Goal: Find specific page/section: Find specific page/section

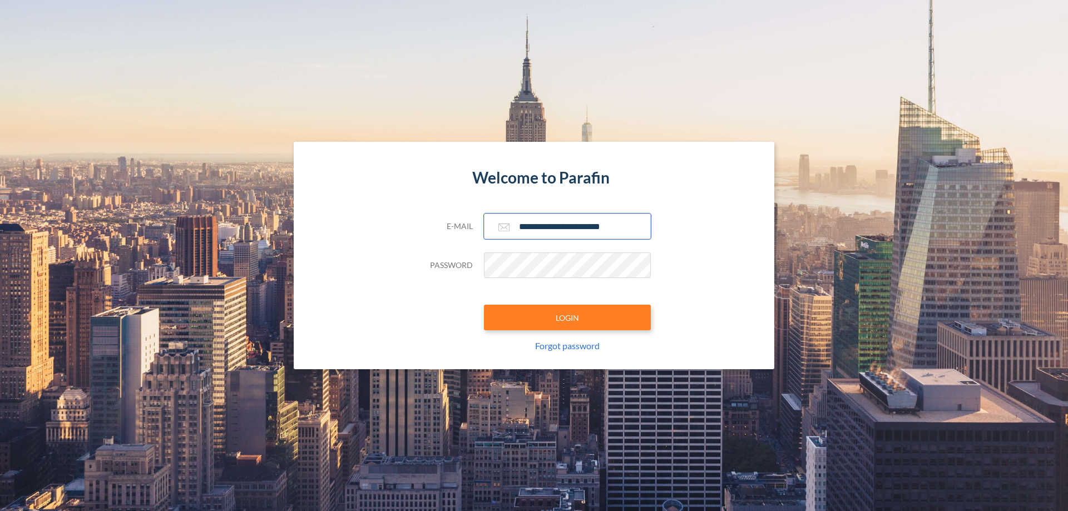
type input "**********"
click at [568, 318] on button "LOGIN" at bounding box center [567, 318] width 167 height 26
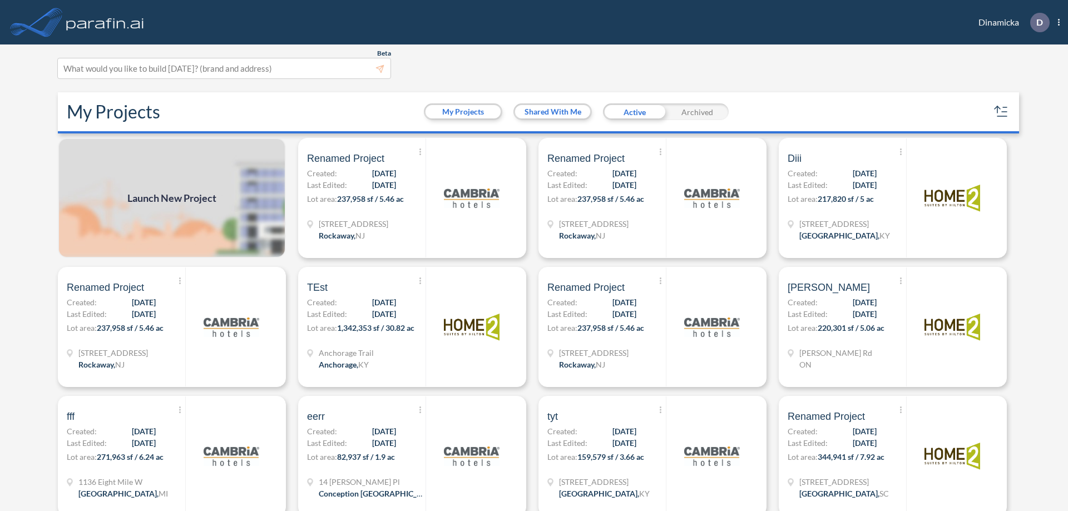
scroll to position [3, 0]
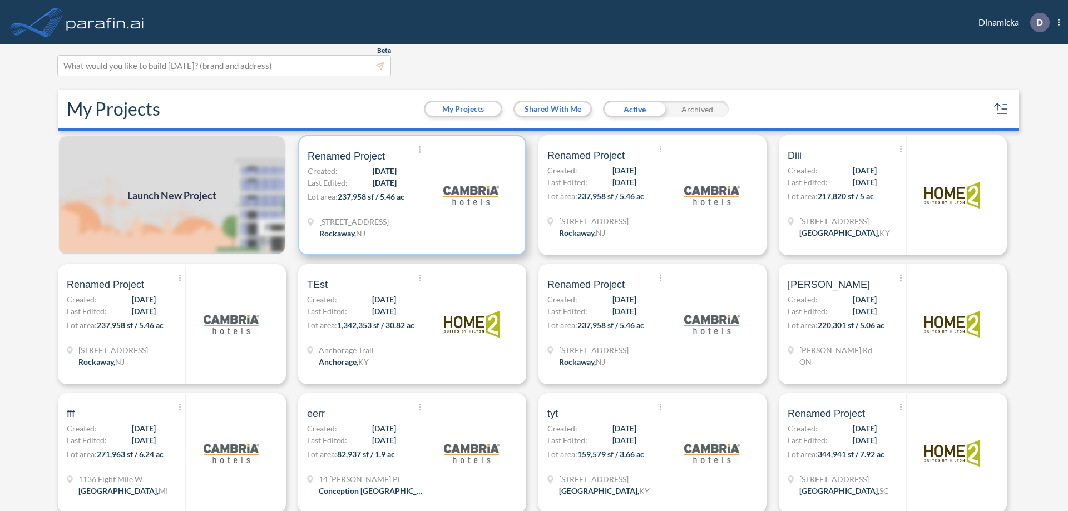
click at [410, 195] on p "Lot area: 237,958 sf / 5.46 ac" at bounding box center [367, 199] width 118 height 16
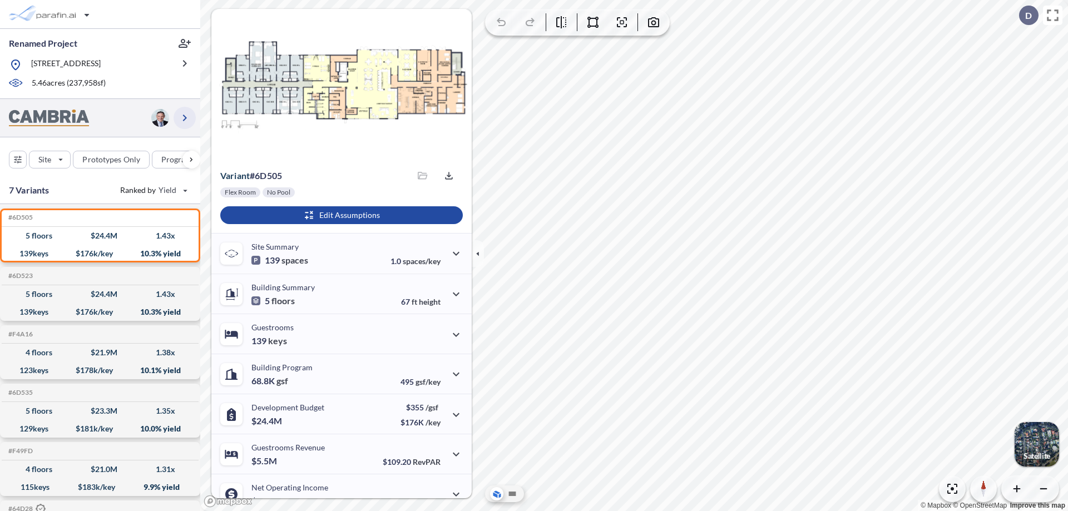
click at [185, 117] on icon "button" at bounding box center [184, 117] width 13 height 13
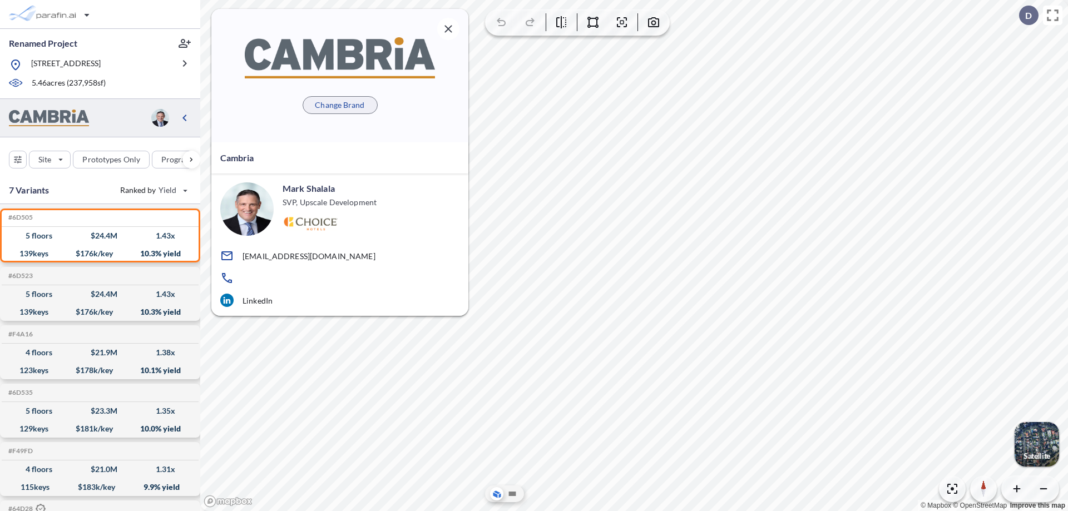
click at [340, 105] on p "Change Brand" at bounding box center [340, 105] width 50 height 11
